Goal: Check status: Check status

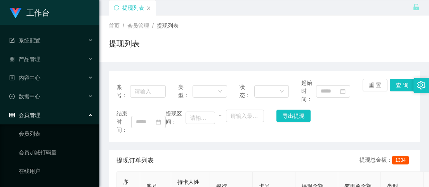
scroll to position [56, 0]
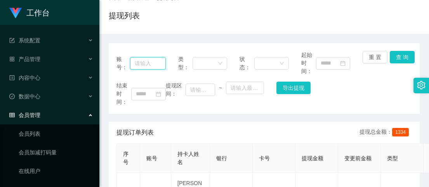
click at [145, 66] on input "text" at bounding box center [147, 63] width 35 height 12
paste input "6122770"
type input "6"
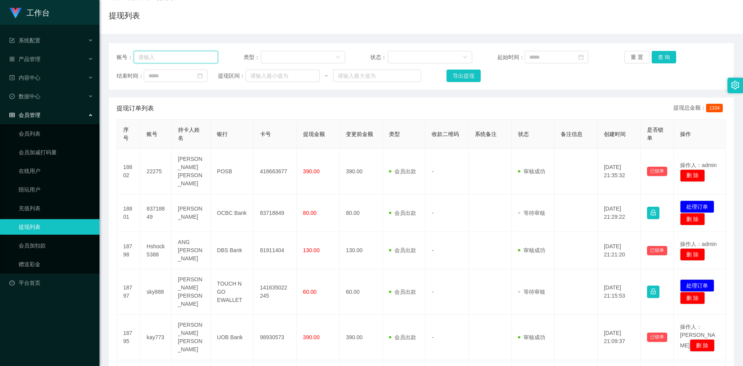
click at [188, 59] on input "text" at bounding box center [176, 57] width 84 height 12
paste input "6122770"
type input "6122770"
click at [429, 57] on button "查 询" at bounding box center [664, 57] width 25 height 12
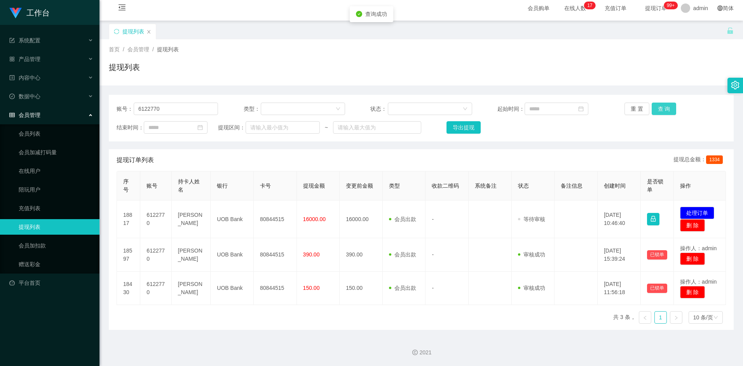
scroll to position [4, 0]
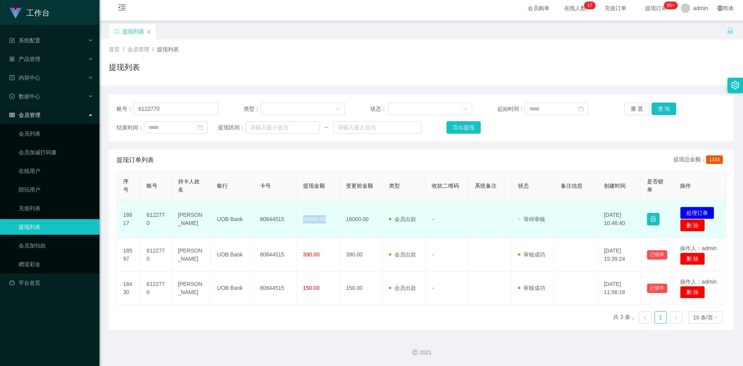
drag, startPoint x: 303, startPoint y: 218, endPoint x: 326, endPoint y: 219, distance: 23.7
click at [326, 187] on td "16000.00" at bounding box center [318, 219] width 43 height 38
click at [311, 187] on span "16000.00" at bounding box center [314, 219] width 23 height 6
drag, startPoint x: 299, startPoint y: 218, endPoint x: 326, endPoint y: 219, distance: 27.6
click at [326, 187] on td "16000.00" at bounding box center [318, 219] width 43 height 38
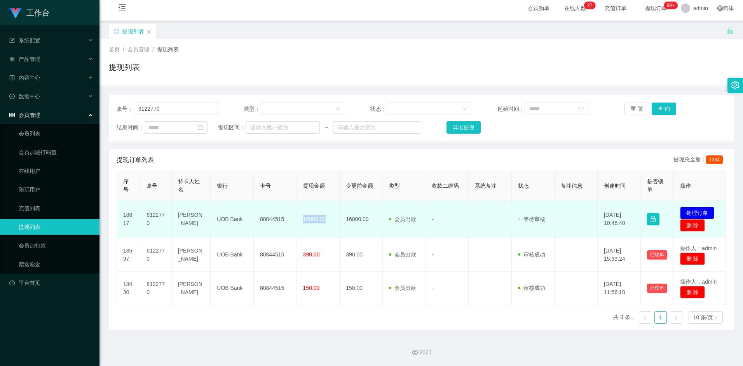
click at [317, 187] on span "16000.00" at bounding box center [314, 219] width 23 height 6
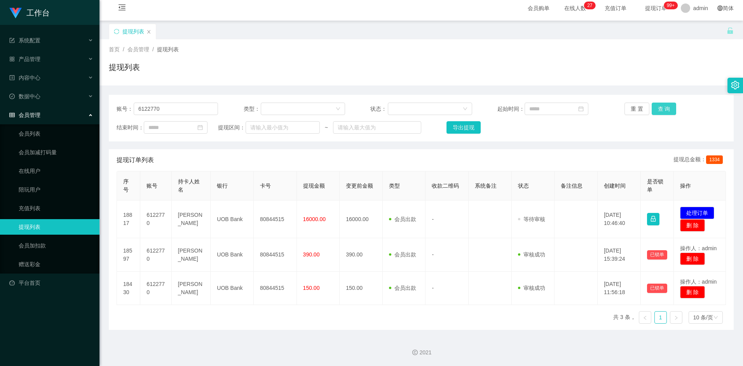
click at [429, 106] on button "查 询" at bounding box center [664, 109] width 25 height 12
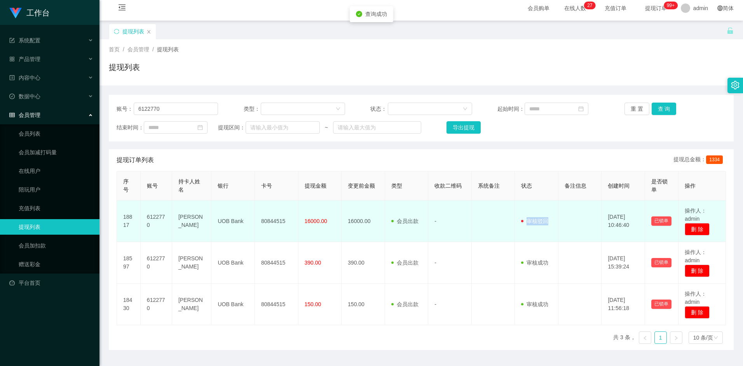
drag, startPoint x: 537, startPoint y: 221, endPoint x: 556, endPoint y: 221, distance: 19.0
click at [429, 187] on td "审核驳回 审核成功 等待审核" at bounding box center [537, 221] width 44 height 42
drag, startPoint x: 556, startPoint y: 221, endPoint x: 537, endPoint y: 220, distance: 18.7
click at [429, 187] on span "审核驳回" at bounding box center [534, 221] width 27 height 6
drag, startPoint x: 305, startPoint y: 220, endPoint x: 332, endPoint y: 221, distance: 27.2
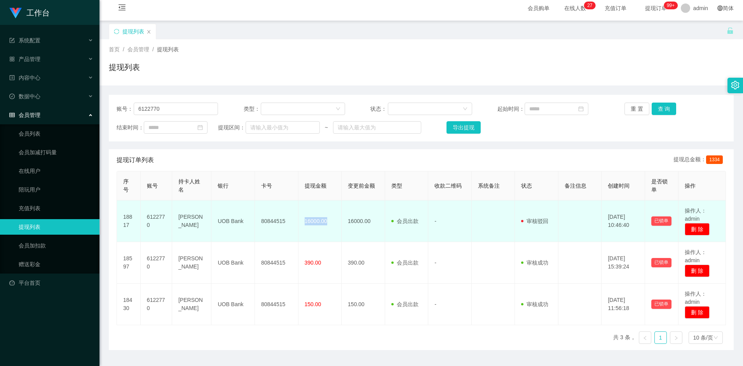
click at [332, 187] on td "16000.00" at bounding box center [320, 221] width 44 height 42
click at [312, 187] on span "16000.00" at bounding box center [316, 221] width 23 height 6
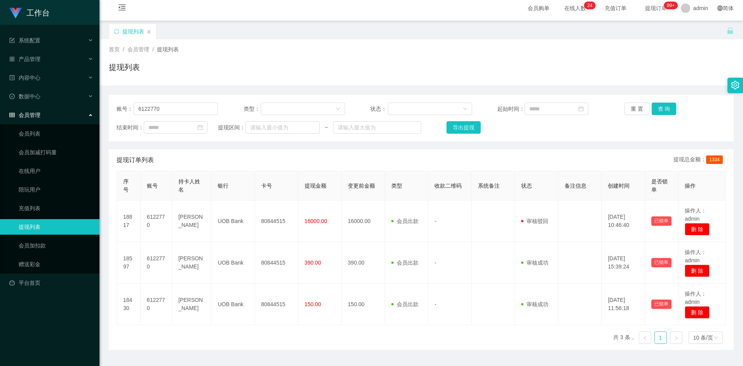
click at [429, 61] on div "首页 / 会员管理 / 提现列表 / 提现列表" at bounding box center [421, 62] width 625 height 34
